Goal: Find specific page/section: Find specific page/section

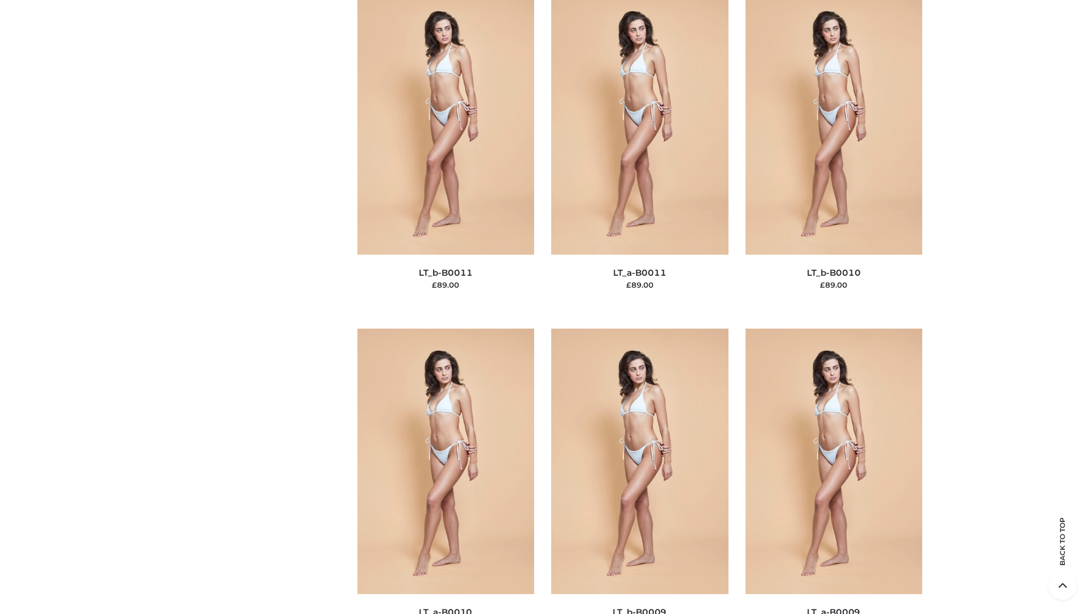
scroll to position [5103, 0]
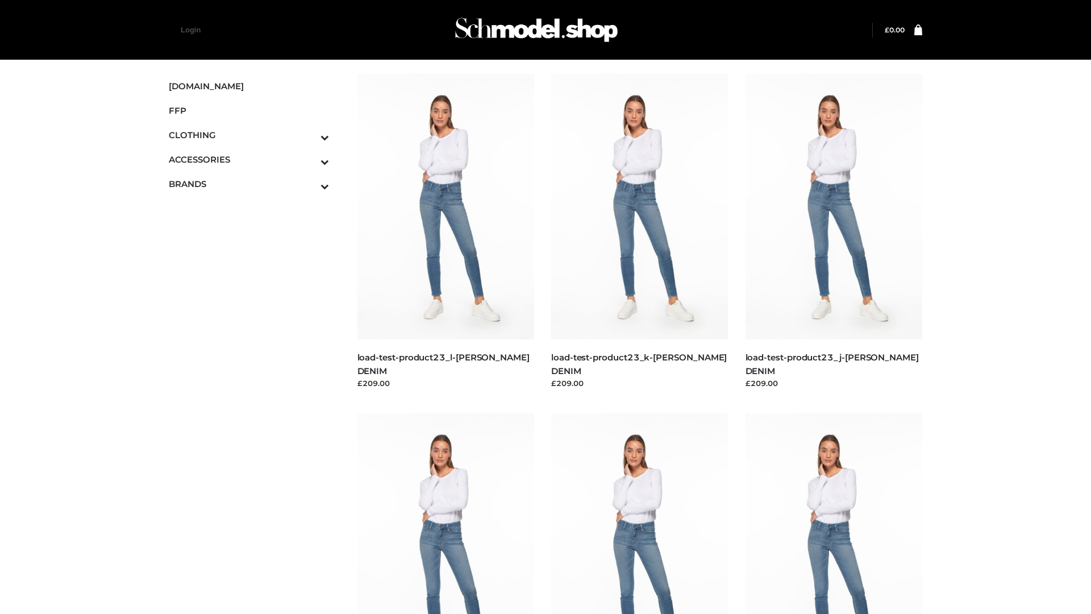
scroll to position [997, 0]
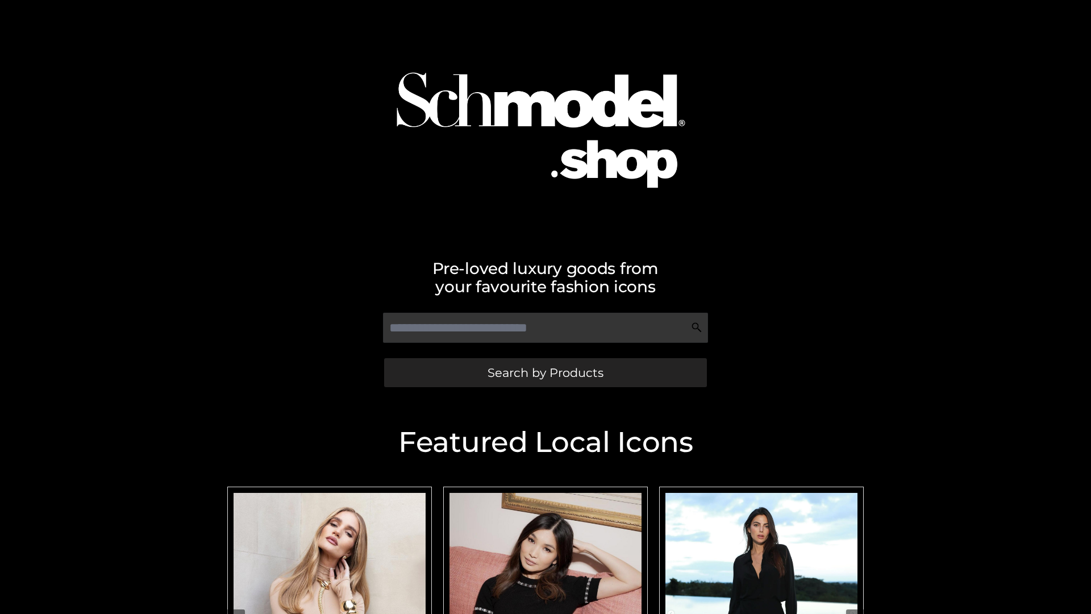
click at [545, 372] on span "Search by Products" at bounding box center [546, 372] width 116 height 12
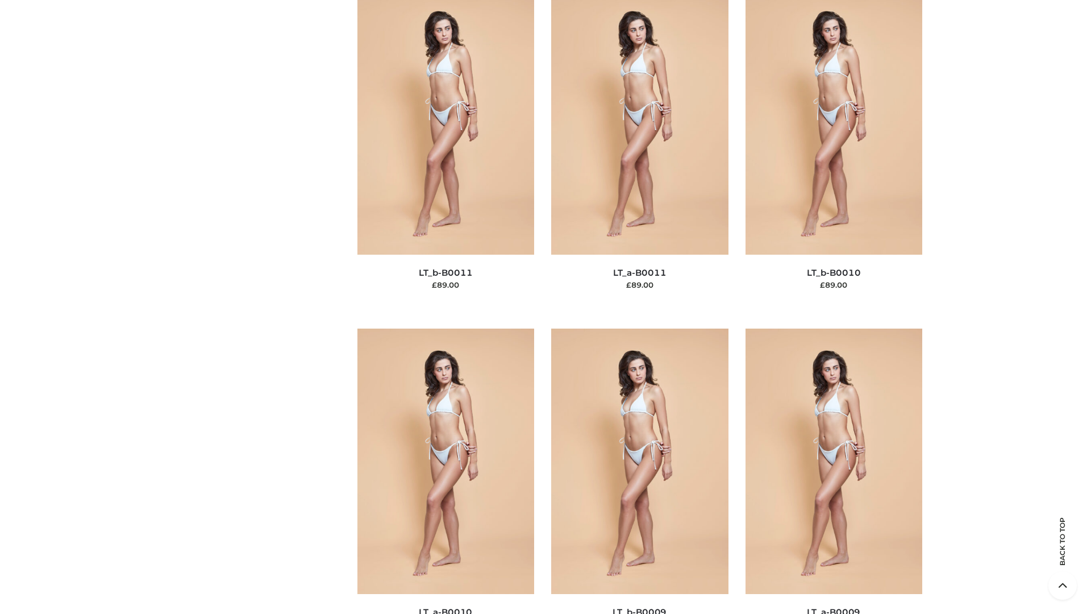
scroll to position [5103, 0]
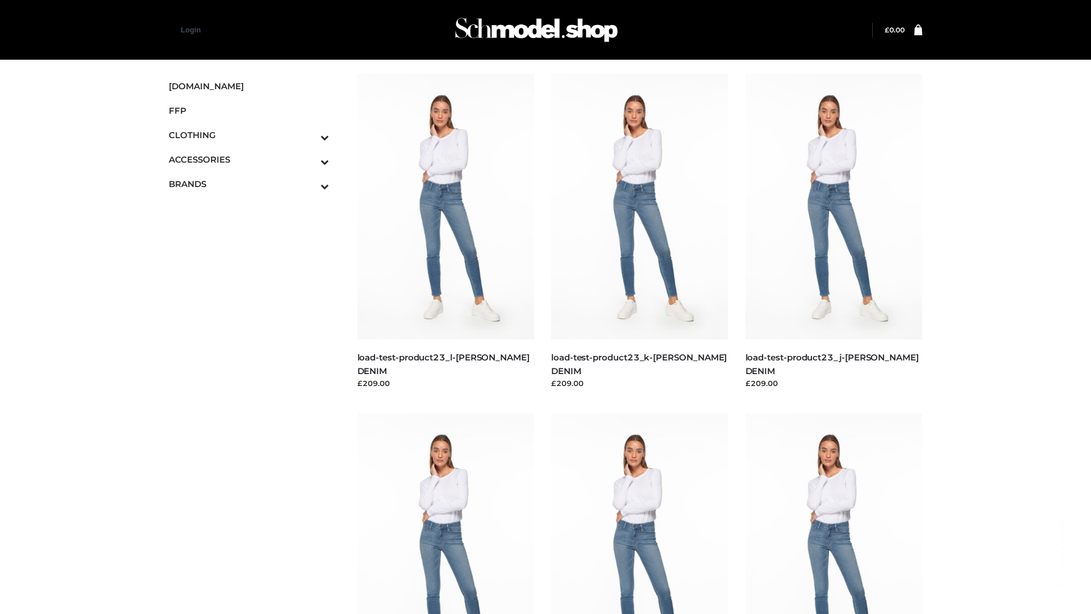
scroll to position [997, 0]
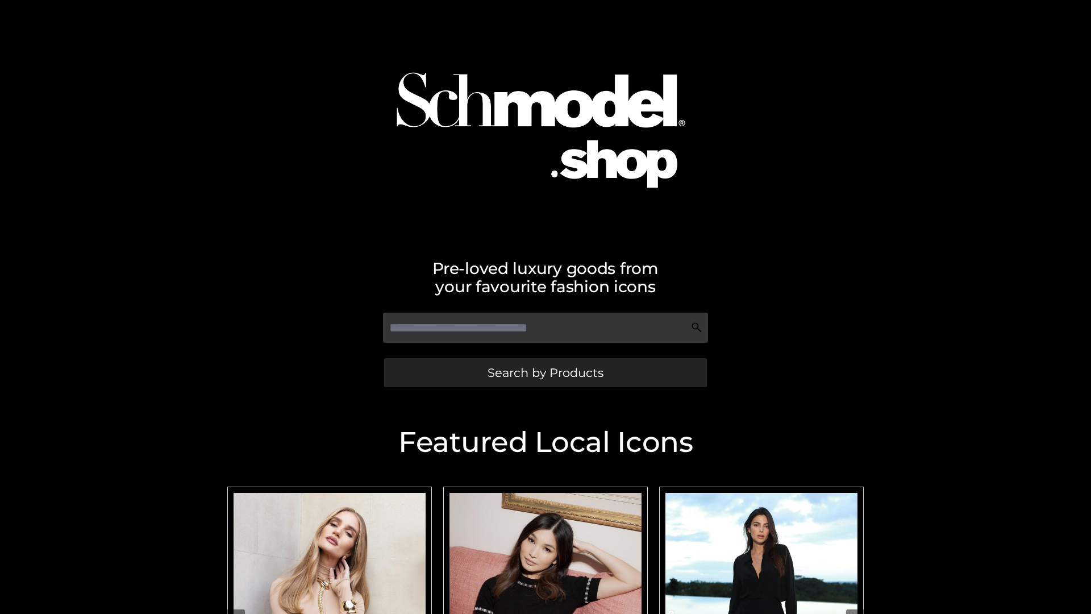
click at [545, 372] on span "Search by Products" at bounding box center [546, 372] width 116 height 12
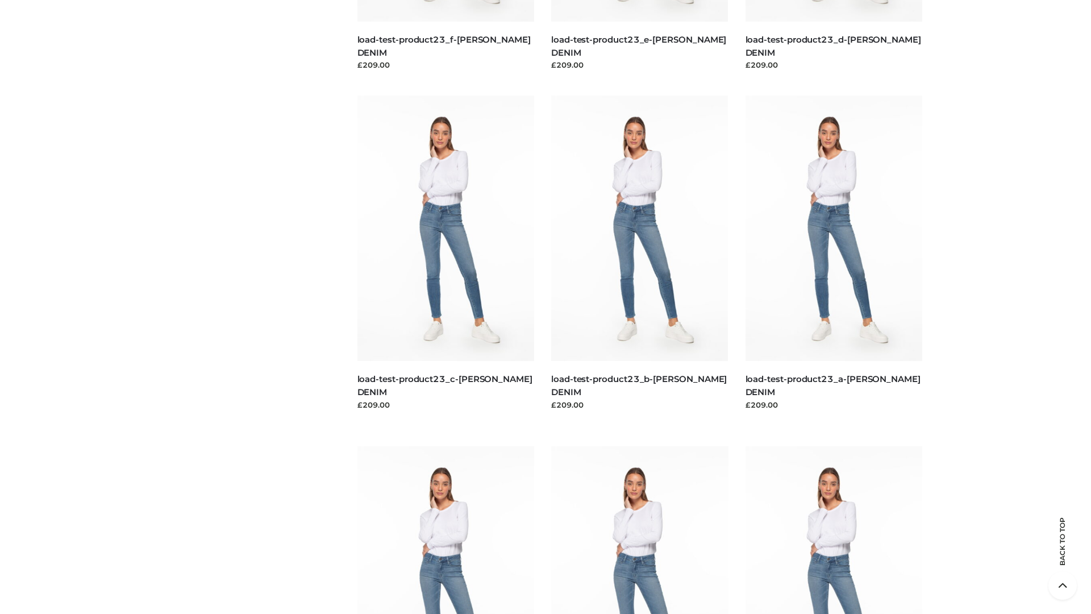
scroll to position [2365, 0]
